Goal: Information Seeking & Learning: Learn about a topic

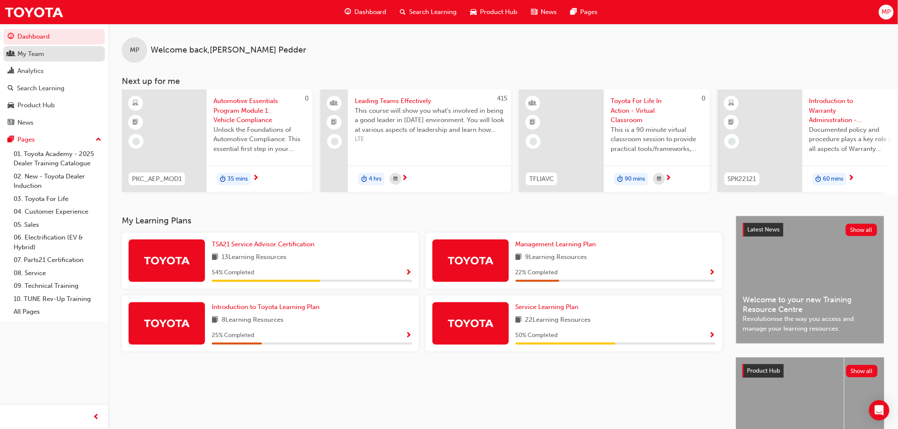
click at [50, 56] on div "My Team" at bounding box center [54, 54] width 93 height 11
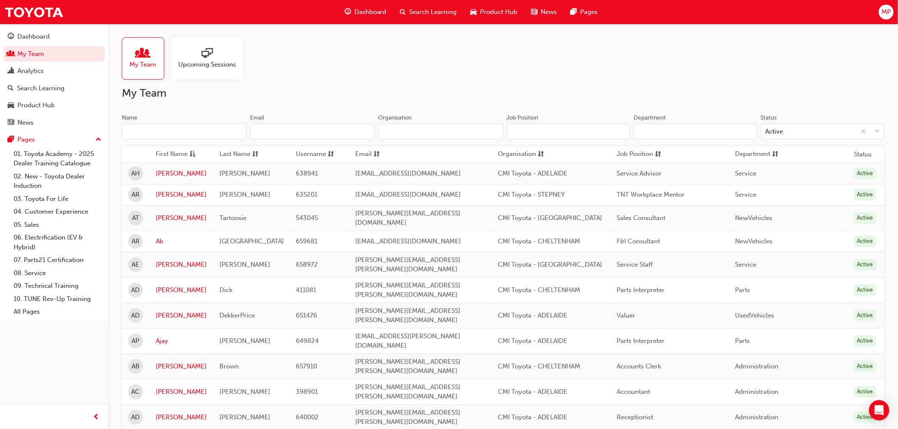
click at [176, 129] on input "Name" at bounding box center [184, 131] width 125 height 16
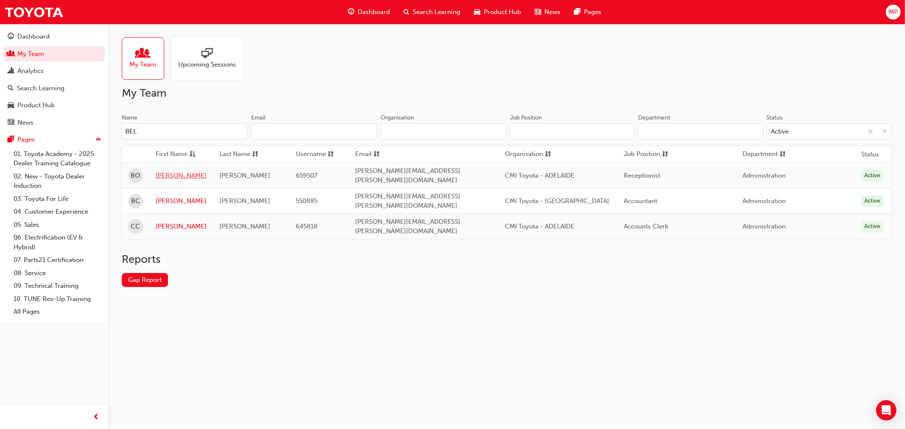
type input "BEL"
click at [171, 172] on link "[PERSON_NAME]" at bounding box center [181, 176] width 51 height 10
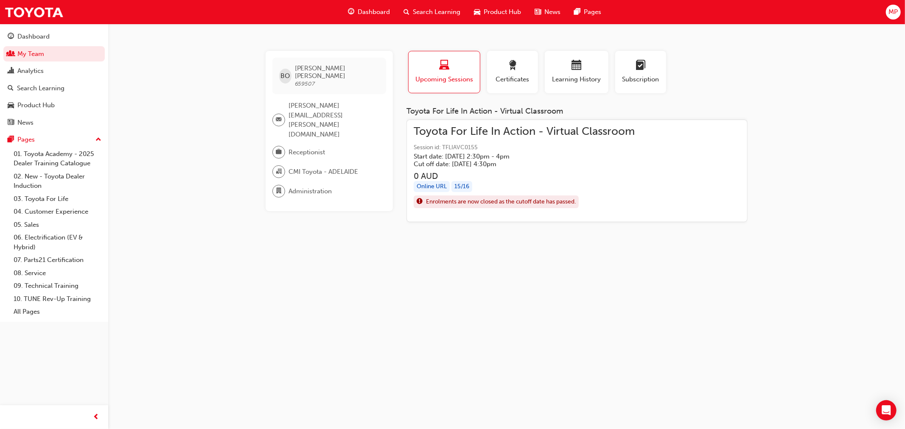
click at [739, 323] on div "[PERSON_NAME] 659507 [PERSON_NAME][EMAIL_ADDRESS][PERSON_NAME][DOMAIN_NAME] Rec…" at bounding box center [452, 214] width 905 height 429
click at [405, 305] on div "[PERSON_NAME] 659507 [PERSON_NAME][EMAIL_ADDRESS][PERSON_NAME][DOMAIN_NAME] Rec…" at bounding box center [452, 214] width 905 height 429
click at [39, 33] on div "Dashboard" at bounding box center [33, 37] width 32 height 10
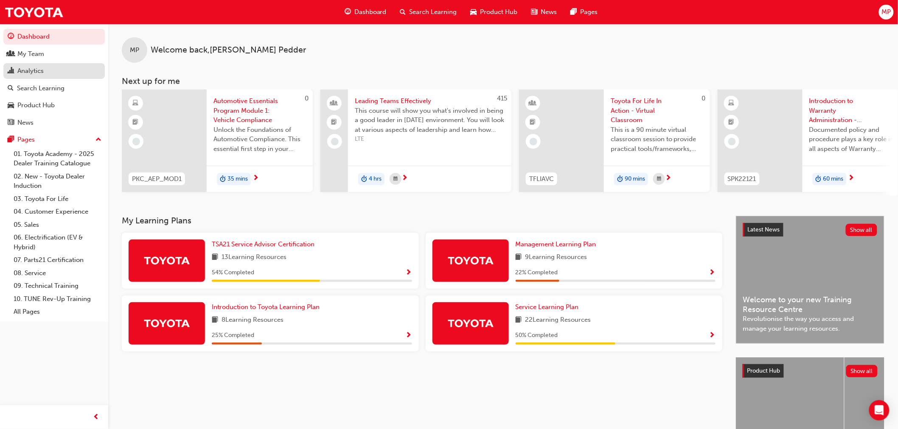
click at [20, 70] on div "Analytics" at bounding box center [30, 71] width 26 height 10
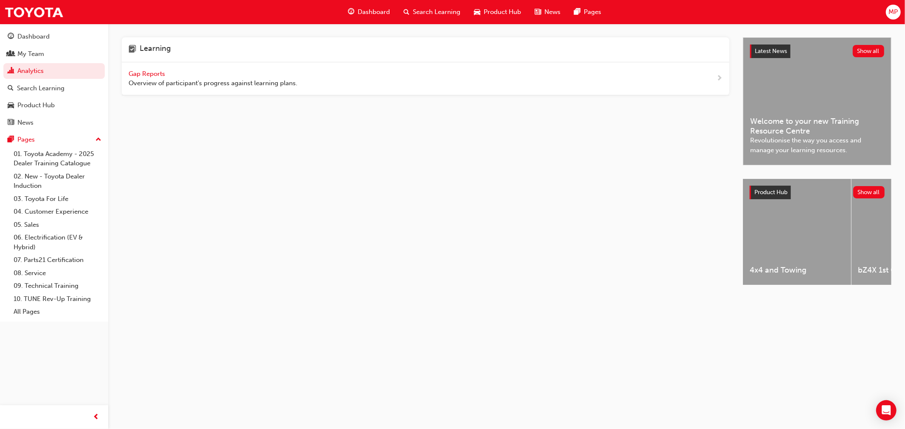
click at [160, 73] on span "Gap Reports" at bounding box center [148, 74] width 38 height 8
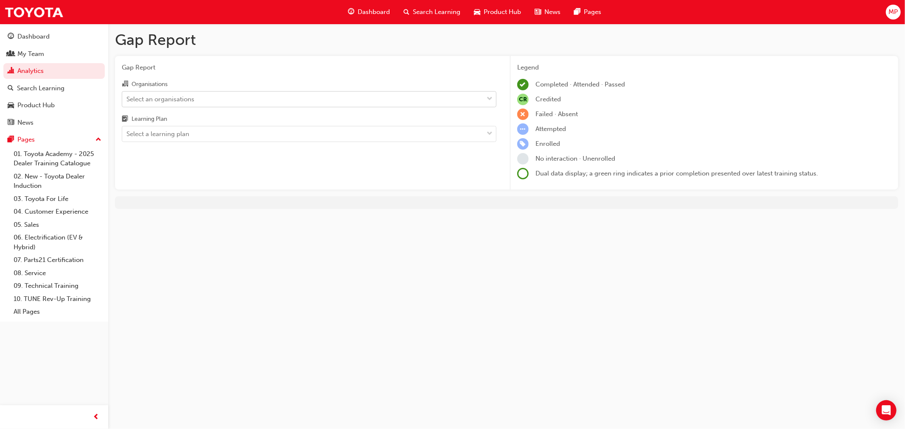
click at [171, 99] on div "Select an organisations" at bounding box center [160, 99] width 68 height 10
click at [127, 99] on input "Organisations Select an organisations" at bounding box center [126, 98] width 1 height 7
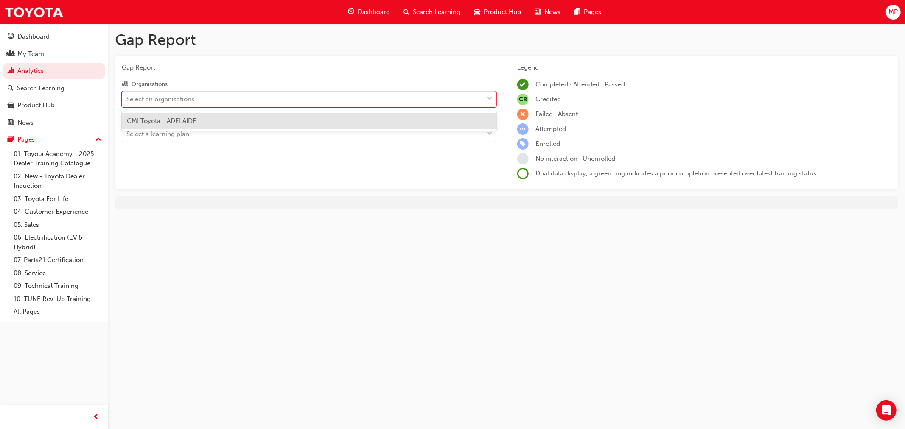
click at [171, 117] on span "CMI Toyota - ADELAIDE" at bounding box center [162, 121] width 70 height 8
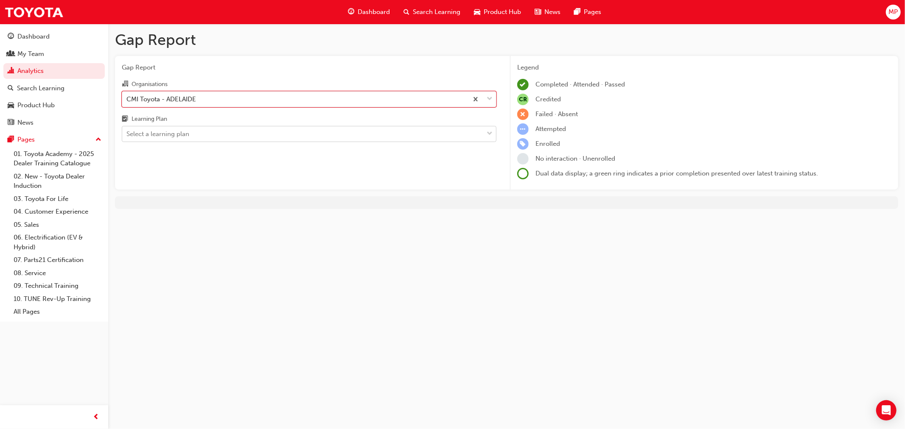
click at [171, 134] on div "Select a learning plan" at bounding box center [157, 134] width 63 height 10
click at [127, 134] on input "Learning Plan Select a learning plan" at bounding box center [126, 133] width 1 height 7
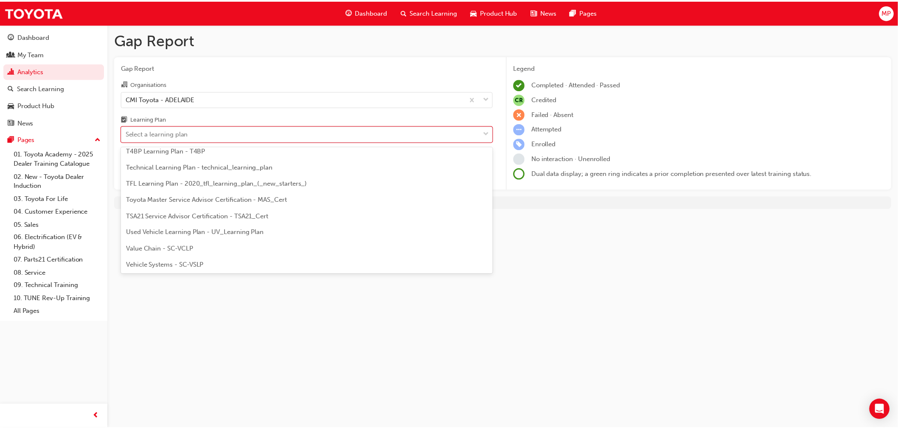
scroll to position [366, 0]
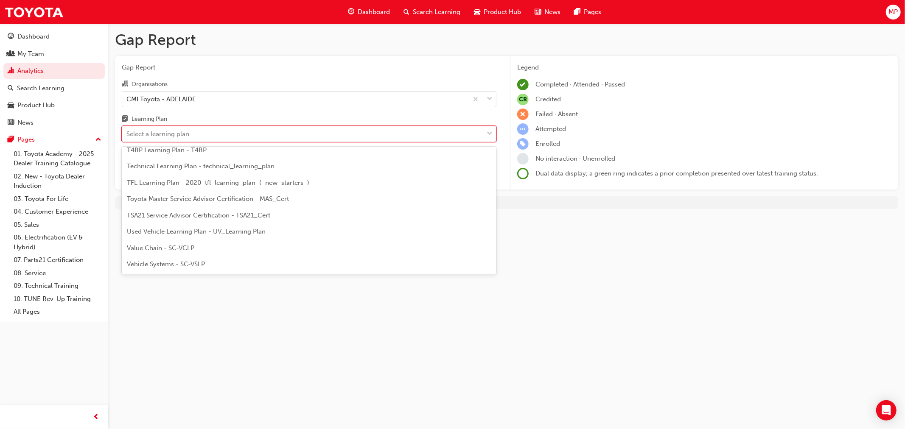
click at [226, 183] on span "TFL Learning Plan - 2020_tfl_learning_plan_(_new_starters_)" at bounding box center [218, 183] width 182 height 8
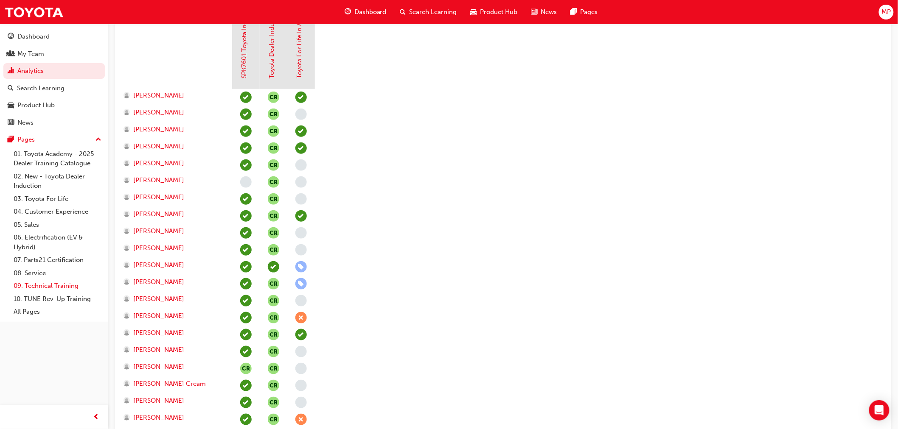
scroll to position [141, 0]
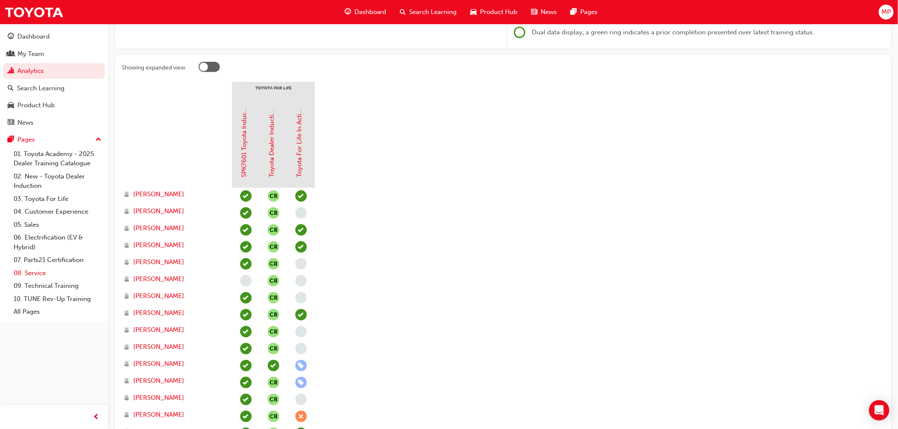
click at [35, 274] on link "08. Service" at bounding box center [57, 273] width 95 height 13
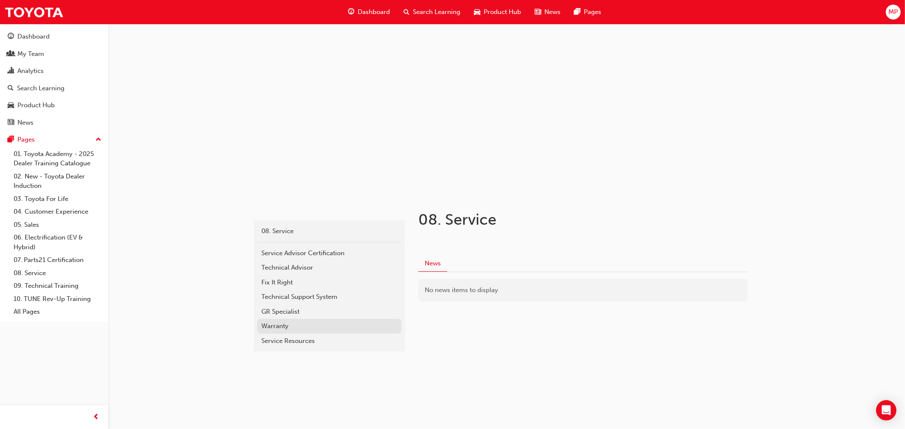
click at [280, 324] on div "Warranty" at bounding box center [329, 327] width 136 height 10
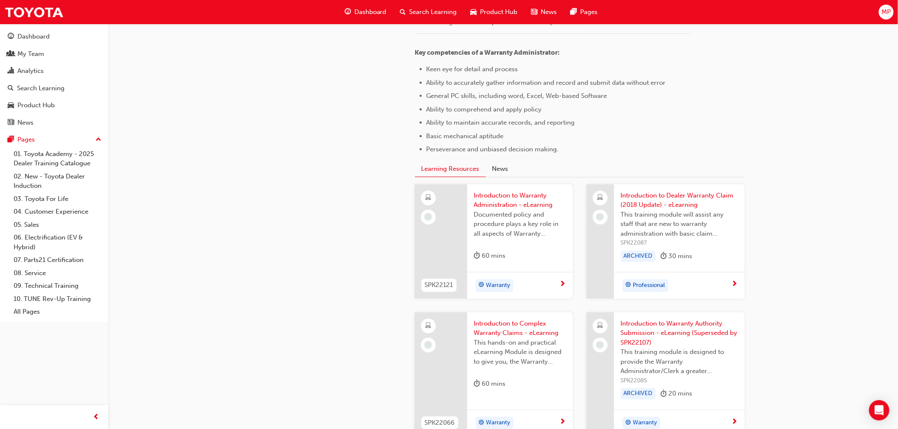
scroll to position [328, 0]
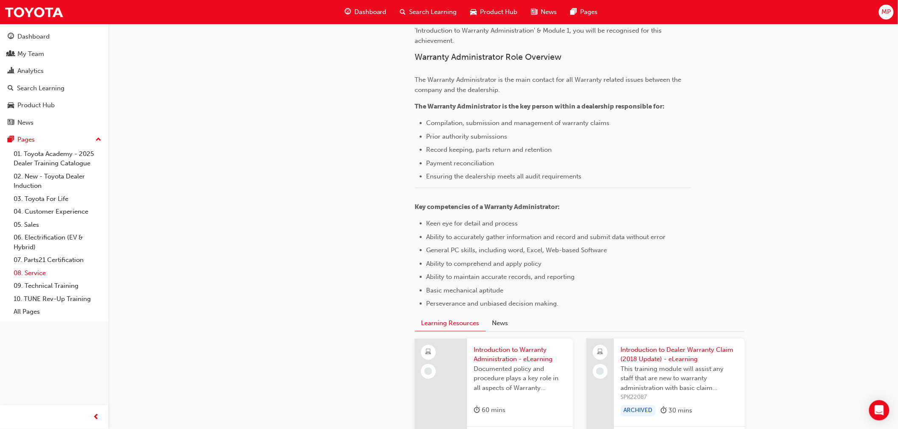
click at [28, 279] on link "08. Service" at bounding box center [57, 273] width 95 height 13
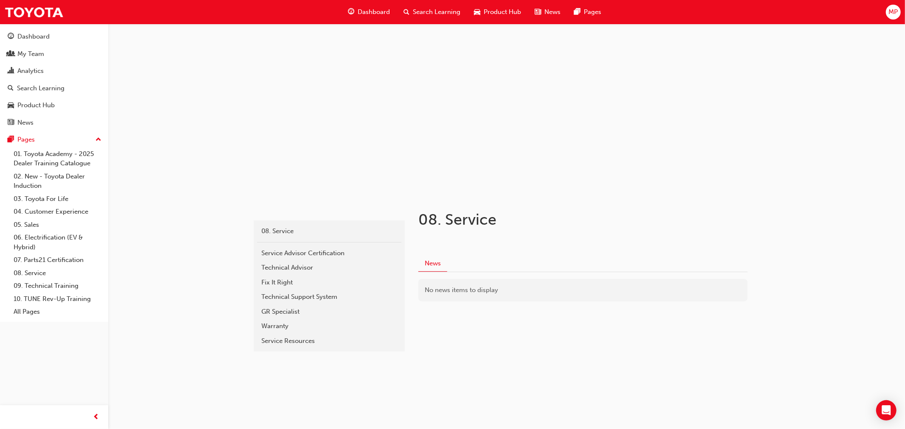
click at [281, 312] on div "GR Specialist" at bounding box center [329, 312] width 136 height 10
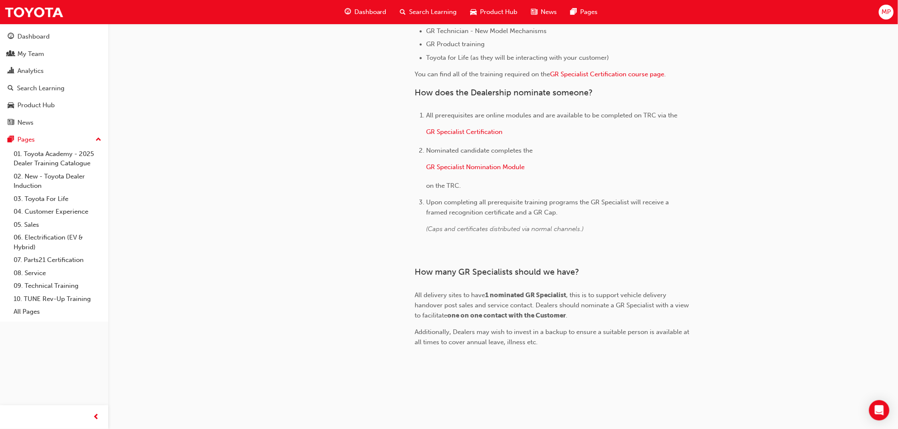
scroll to position [525, 0]
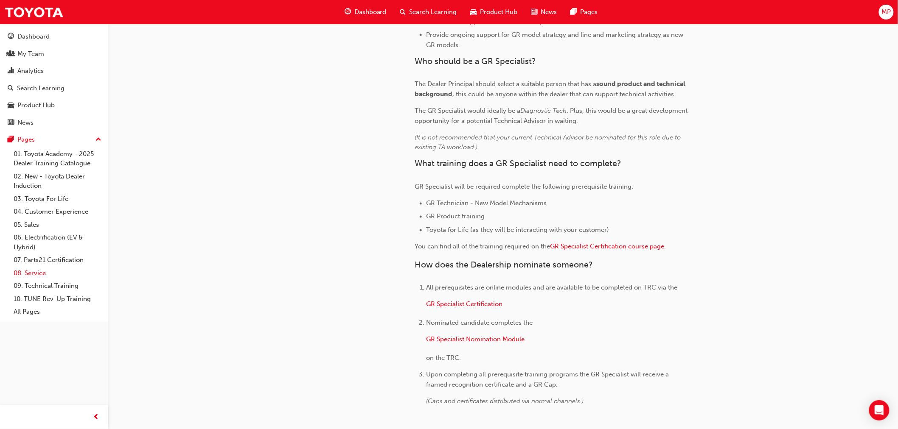
click at [42, 277] on link "08. Service" at bounding box center [57, 273] width 95 height 13
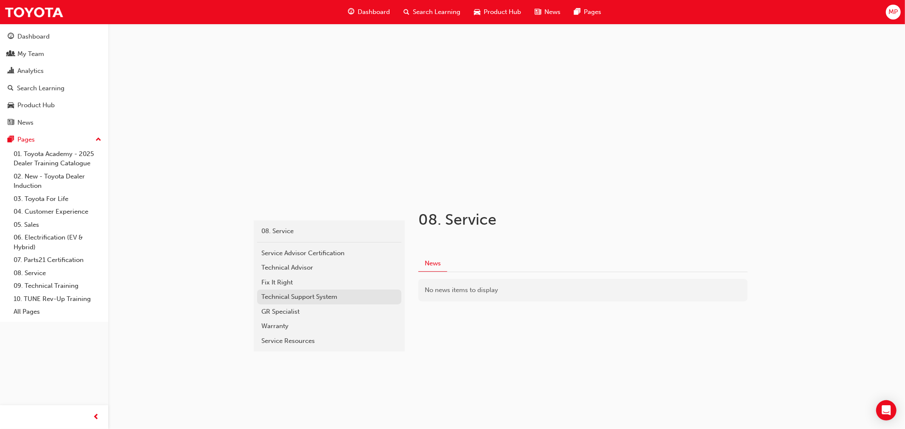
click at [279, 298] on div "Technical Support System" at bounding box center [329, 297] width 136 height 10
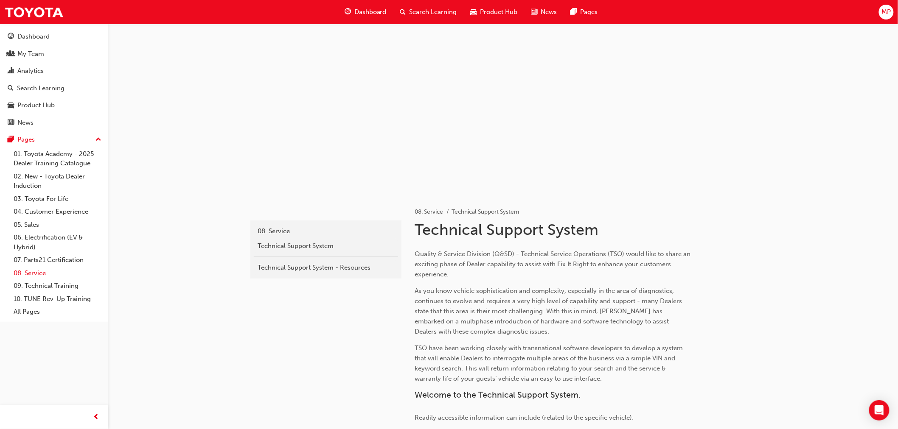
drag, startPoint x: 38, startPoint y: 276, endPoint x: 217, endPoint y: 272, distance: 178.6
click at [39, 276] on link "08. Service" at bounding box center [57, 273] width 95 height 13
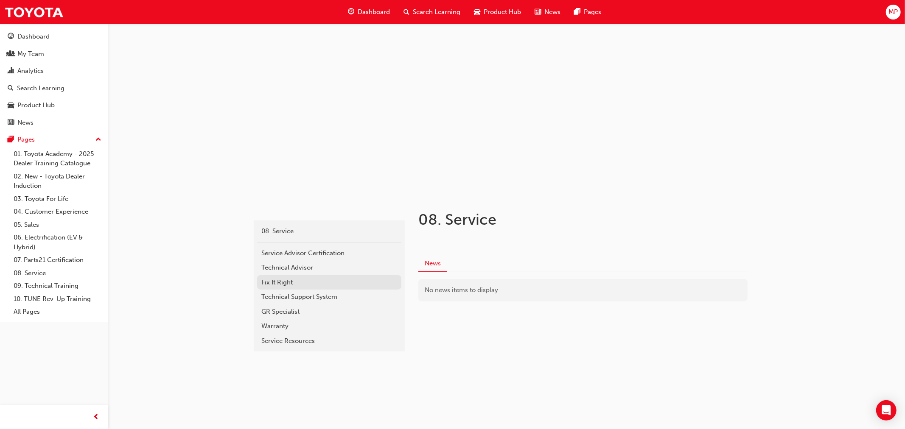
click at [279, 282] on div "Fix It Right" at bounding box center [329, 283] width 136 height 10
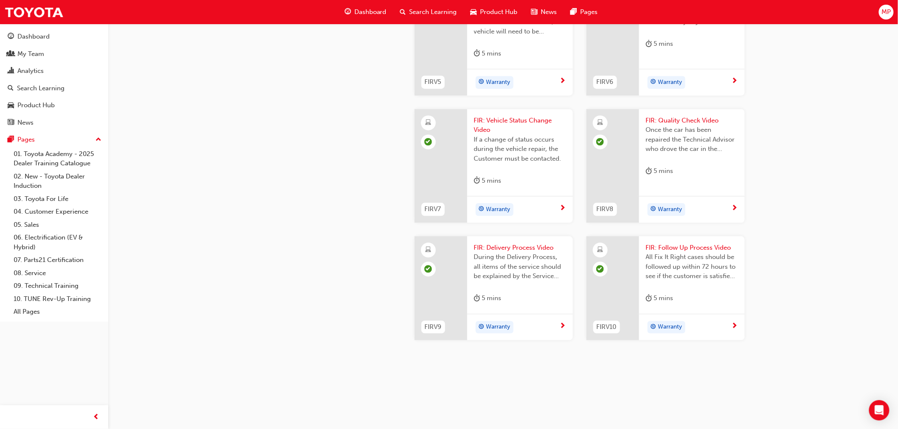
scroll to position [850, 0]
drag, startPoint x: 39, startPoint y: 276, endPoint x: 92, endPoint y: 266, distance: 53.0
click at [39, 275] on link "08. Service" at bounding box center [57, 273] width 95 height 13
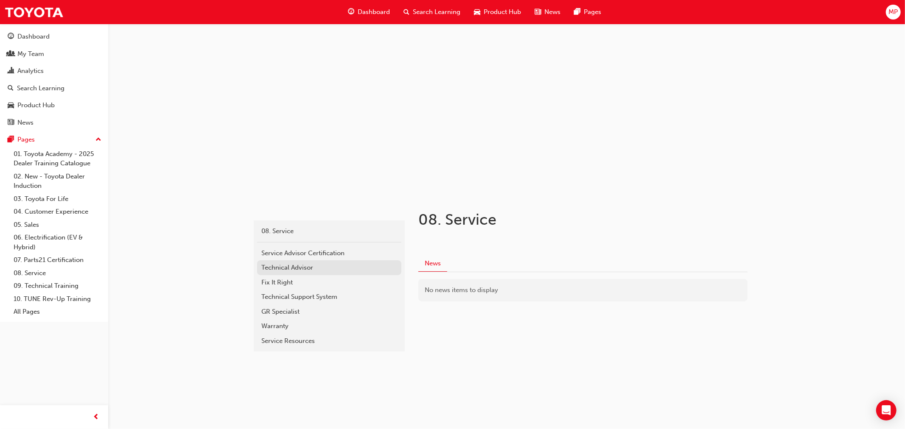
click at [302, 265] on div "Technical Advisor" at bounding box center [329, 268] width 136 height 10
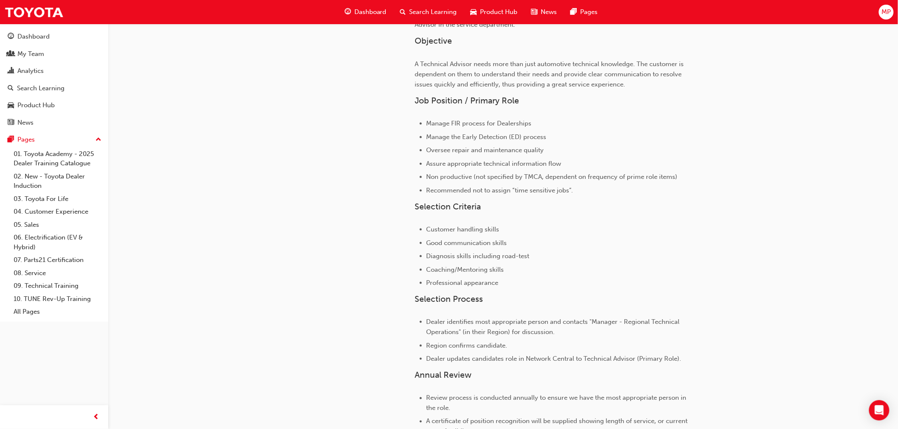
scroll to position [493, 0]
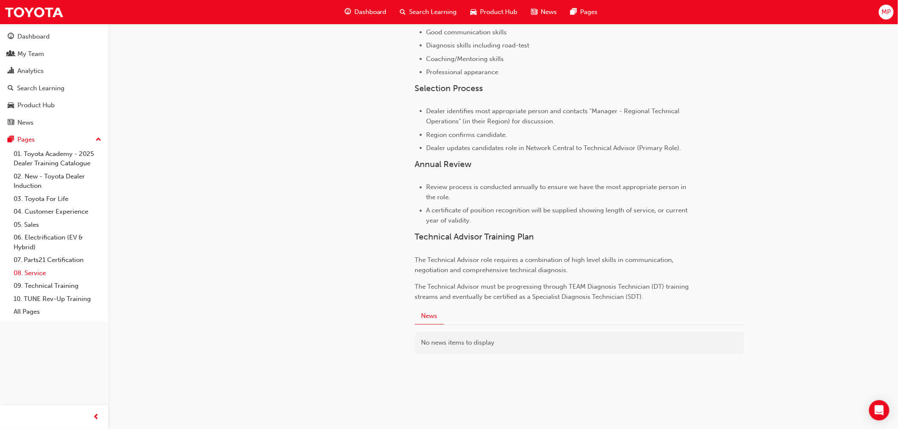
click at [29, 276] on link "08. Service" at bounding box center [57, 273] width 95 height 13
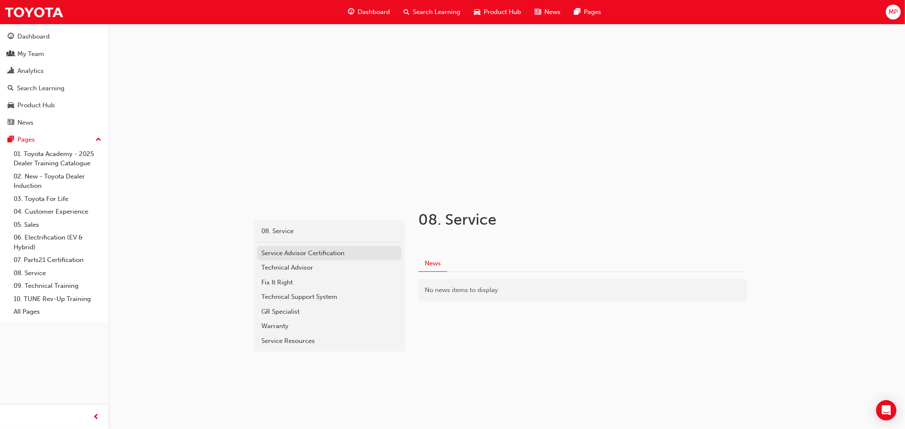
click at [308, 254] on div "Service Advisor Certification" at bounding box center [329, 254] width 136 height 10
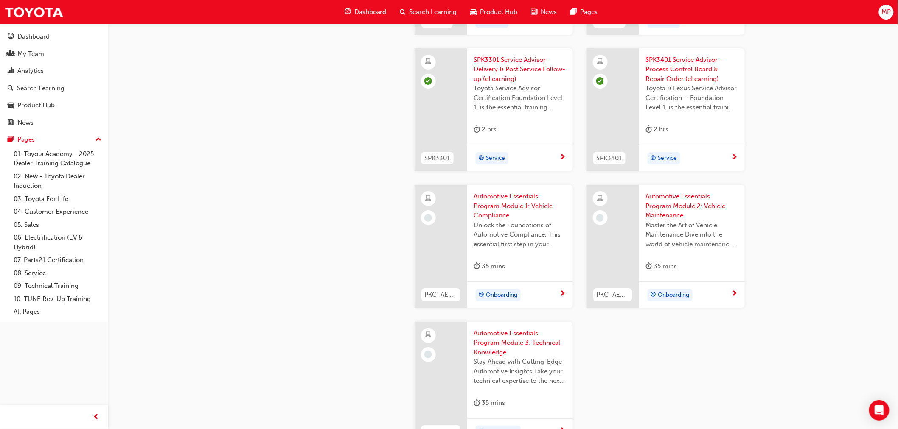
scroll to position [1272, 0]
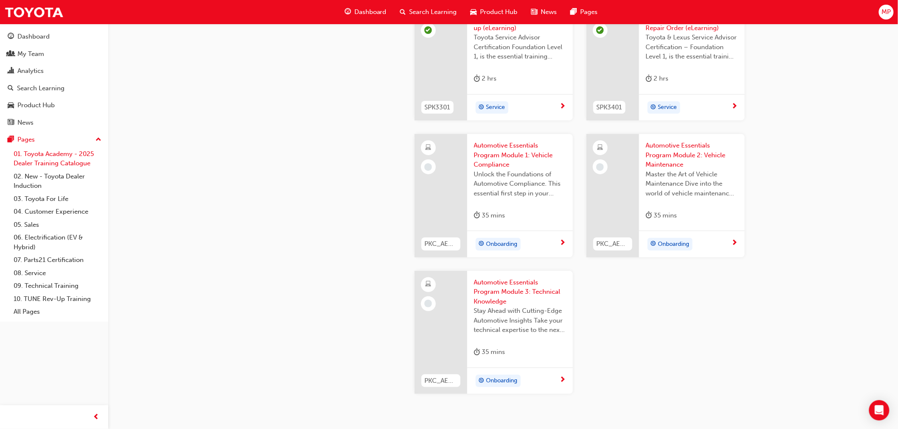
click at [52, 162] on link "01. Toyota Academy - 2025 Dealer Training Catalogue" at bounding box center [57, 159] width 95 height 22
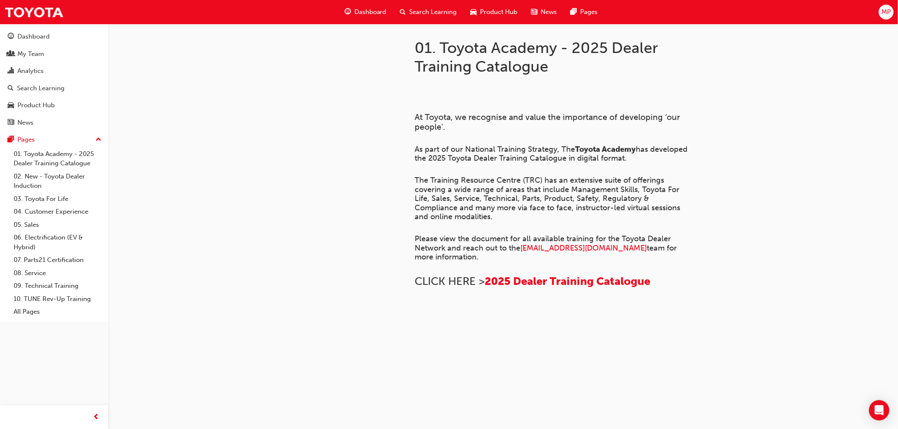
scroll to position [537, 0]
click at [41, 185] on link "02. New - Toyota Dealer Induction" at bounding box center [57, 181] width 95 height 22
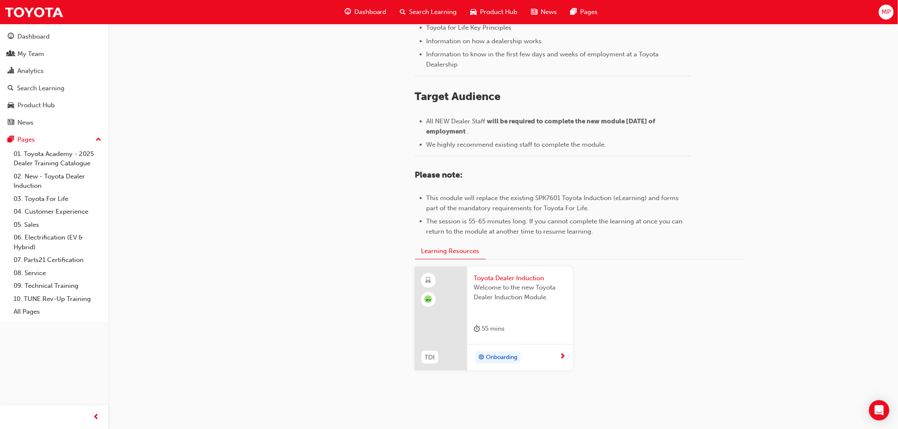
scroll to position [283, 0]
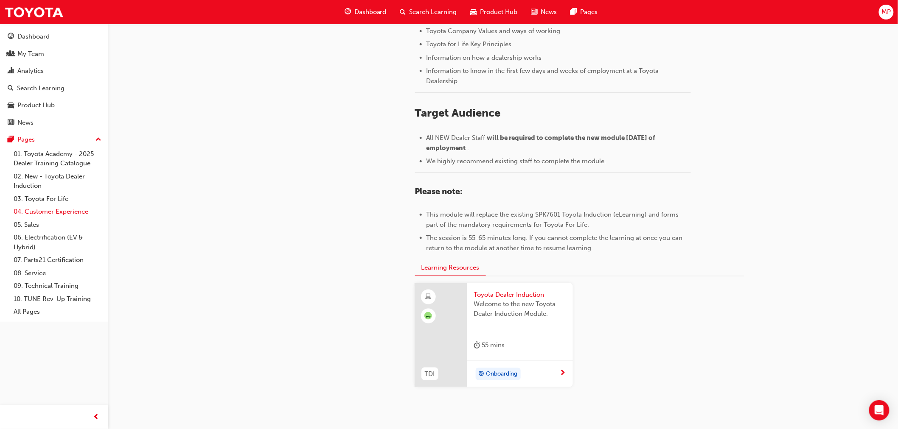
click at [49, 214] on link "04. Customer Experience" at bounding box center [57, 211] width 95 height 13
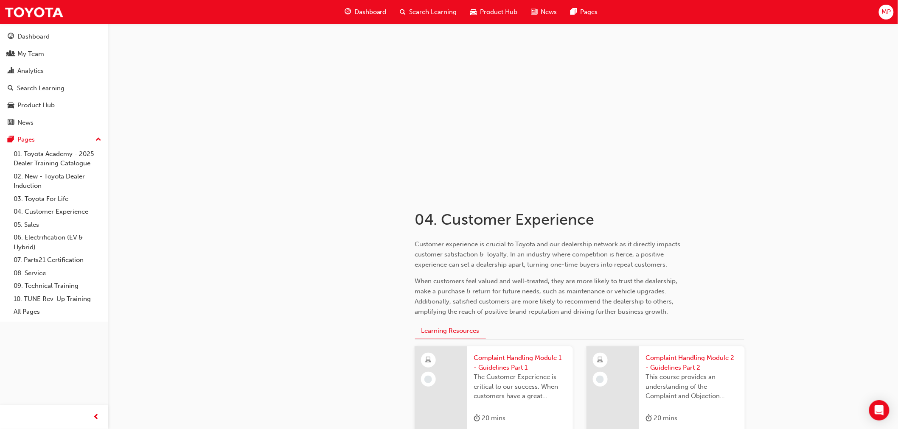
click at [735, 245] on div "Customer experience is crucial to Toyota and our dealership network as it direc…" at bounding box center [579, 274] width 329 height 84
